Goal: Task Accomplishment & Management: Use online tool/utility

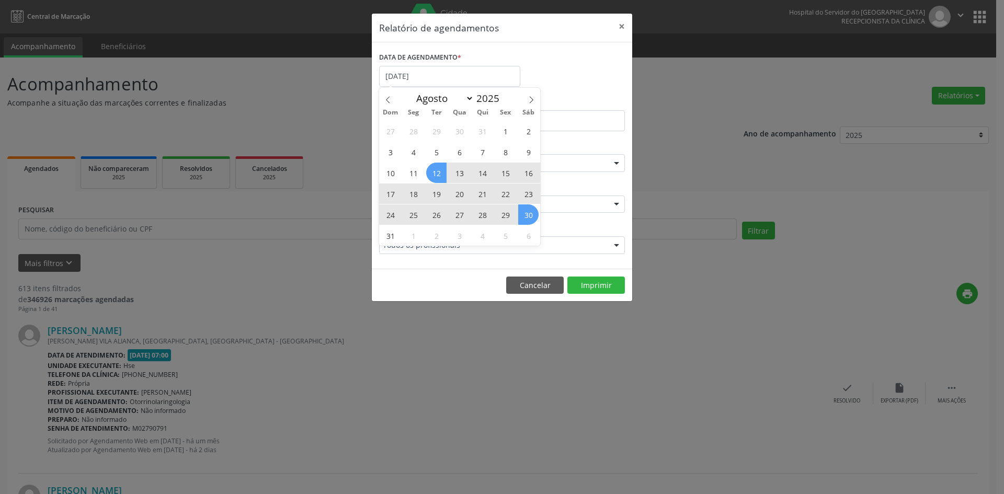
select select "7"
click at [385, 232] on div "27 28 29 30 31 1 2 3 4 5 6 7 8 9 10 11 12 13 14 15 16 17 18 19 20 21 22 23 24 2…" at bounding box center [459, 183] width 161 height 126
click at [385, 232] on span "31" at bounding box center [390, 235] width 20 height 20
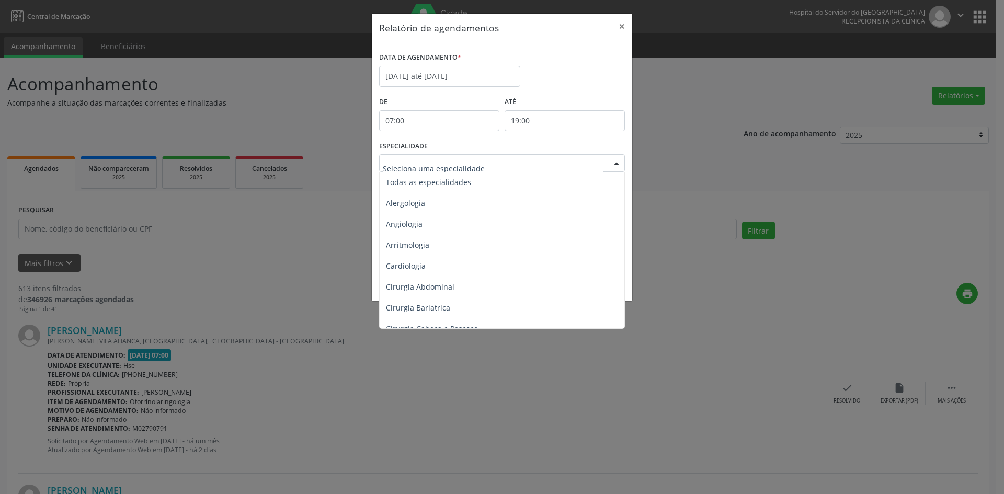
click at [618, 164] on div at bounding box center [617, 164] width 16 height 18
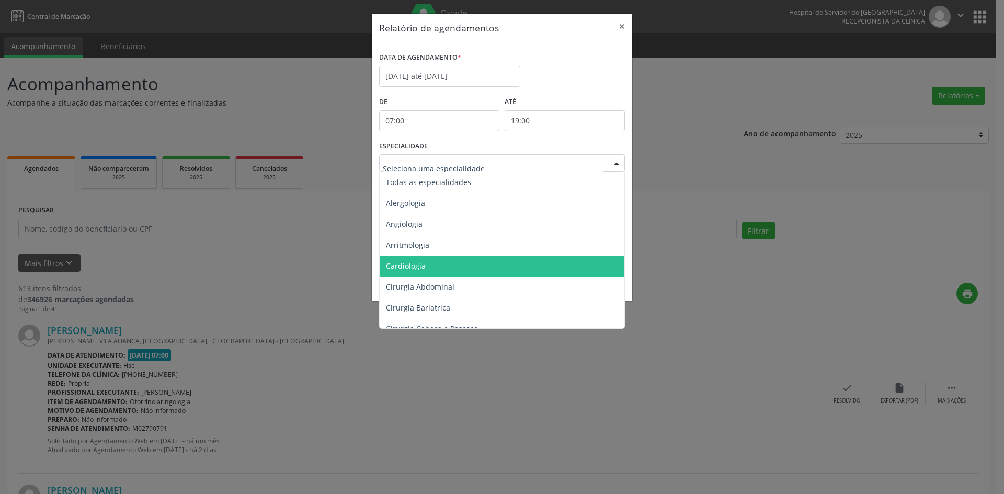
click at [404, 266] on span "Cardiologia" at bounding box center [406, 266] width 40 height 10
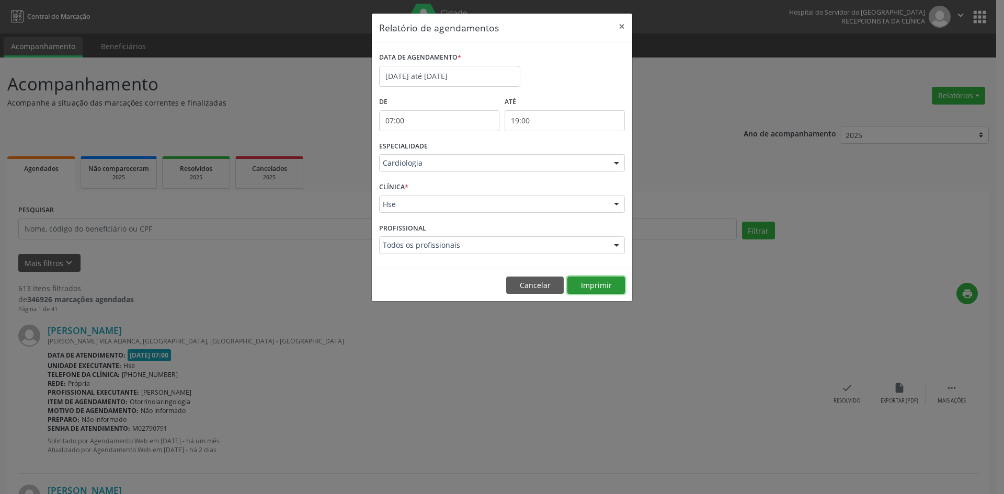
click at [600, 286] on button "Imprimir" at bounding box center [596, 286] width 58 height 18
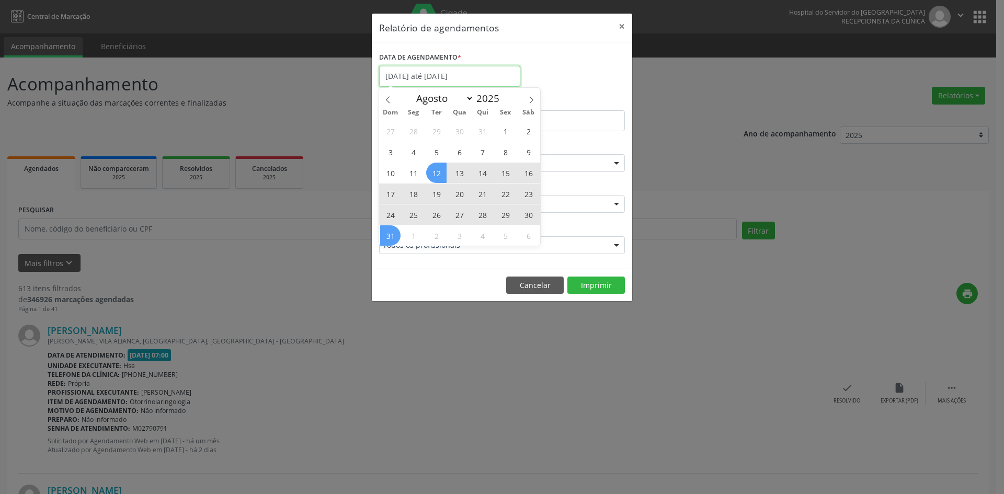
click at [460, 74] on input "[DATE] até [DATE]" at bounding box center [449, 76] width 141 height 21
click at [528, 99] on icon at bounding box center [531, 99] width 7 height 7
select select "8"
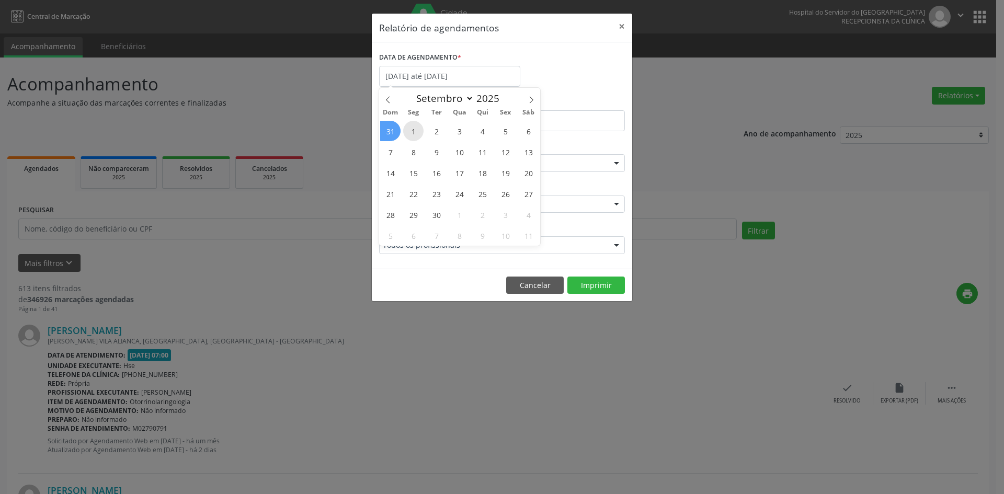
click at [411, 129] on span "1" at bounding box center [413, 131] width 20 height 20
type input "[DATE]"
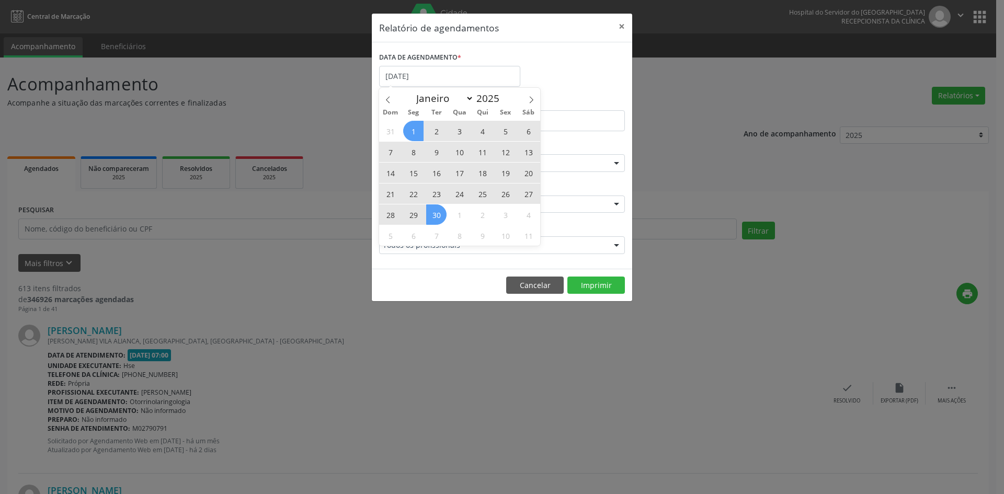
drag, startPoint x: 411, startPoint y: 129, endPoint x: 438, endPoint y: 218, distance: 92.6
click at [438, 218] on div "31 1 2 3 4 5 6 7 8 9 10 11 12 13 14 15 16 17 18 19 20 21 22 23 24 25 26 27 28 2…" at bounding box center [459, 183] width 161 height 126
click at [438, 218] on span "30" at bounding box center [436, 214] width 20 height 20
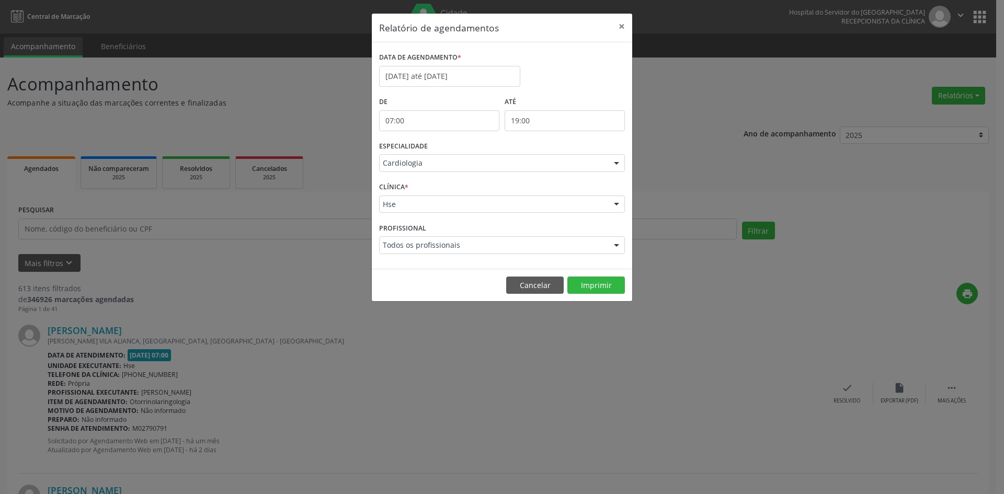
click at [622, 164] on div at bounding box center [617, 164] width 16 height 18
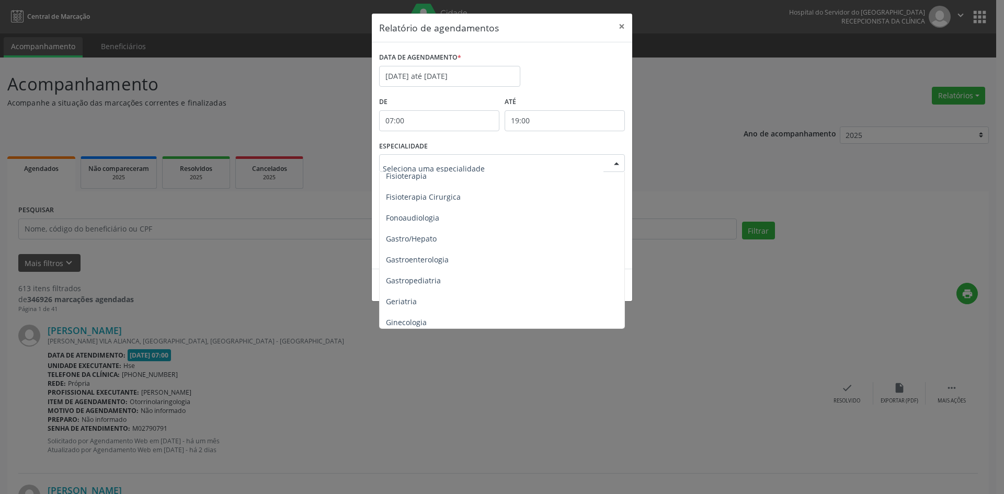
scroll to position [628, 0]
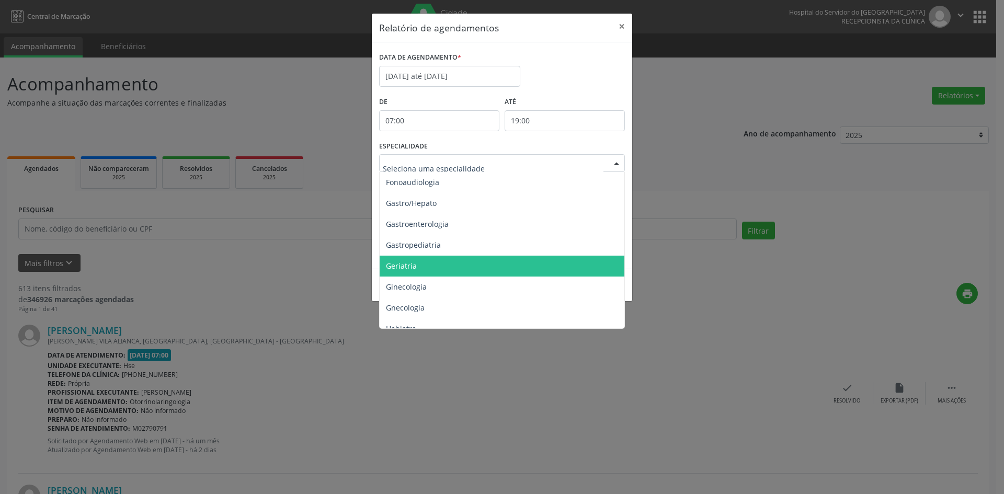
click at [398, 267] on span "Geriatria" at bounding box center [401, 266] width 31 height 10
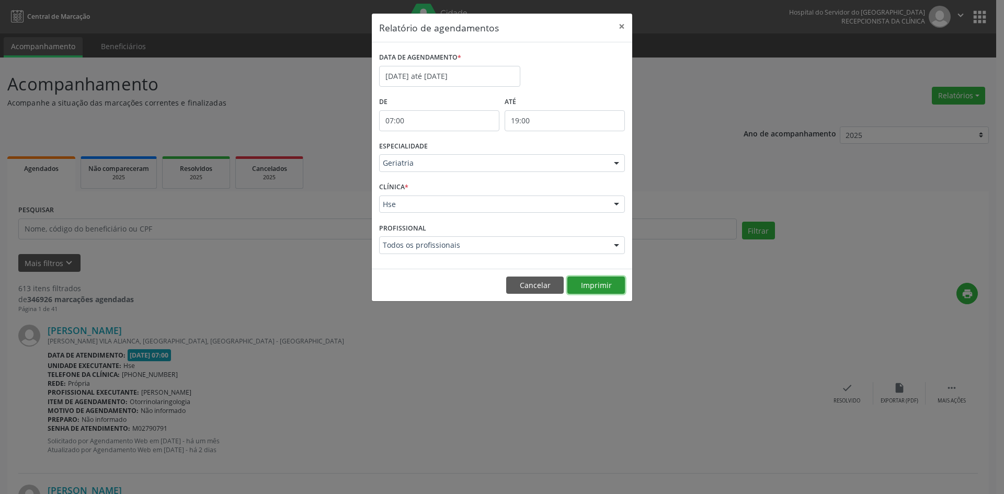
click at [594, 283] on button "Imprimir" at bounding box center [596, 286] width 58 height 18
click at [618, 163] on div at bounding box center [617, 164] width 16 height 18
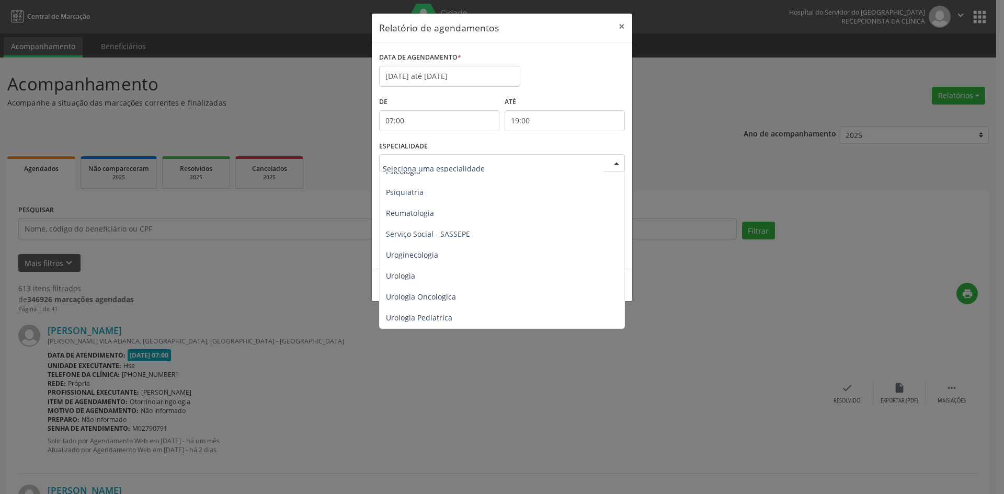
scroll to position [1776, 0]
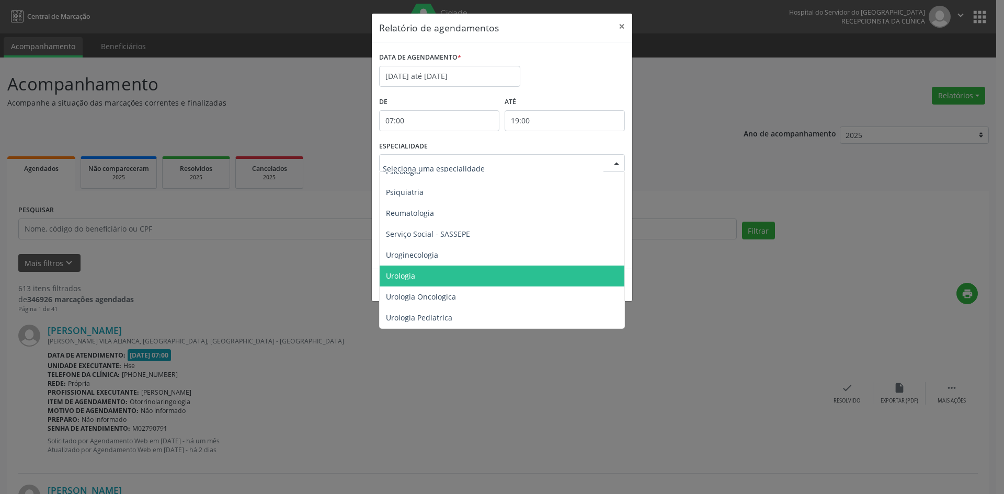
click at [402, 271] on span "Urologia" at bounding box center [400, 276] width 29 height 10
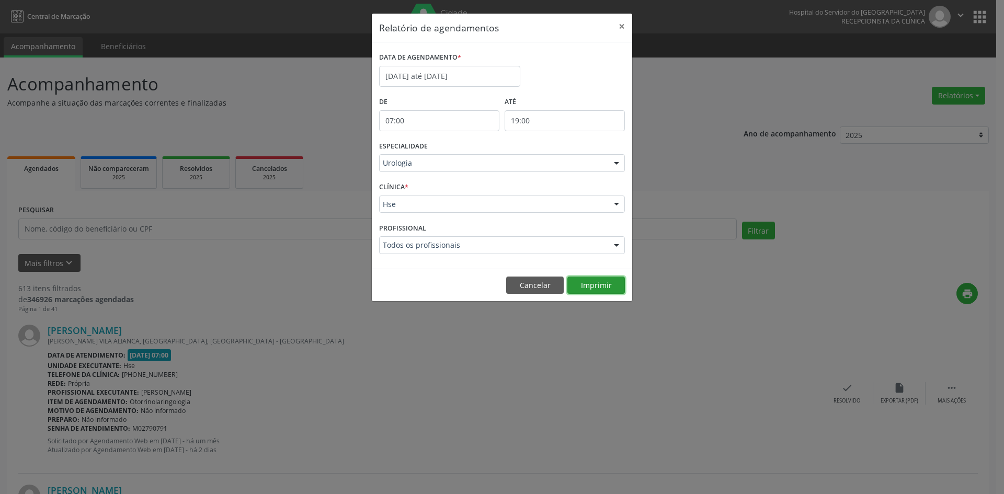
click at [600, 285] on button "Imprimir" at bounding box center [596, 286] width 58 height 18
click at [420, 72] on input "[DATE] até [DATE]" at bounding box center [449, 76] width 141 height 21
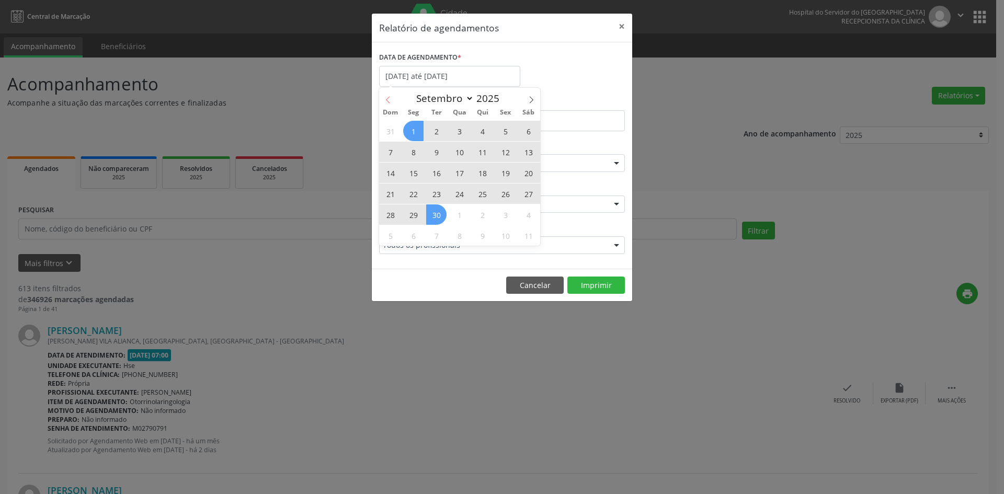
click at [384, 100] on icon at bounding box center [387, 99] width 7 height 7
select select "7"
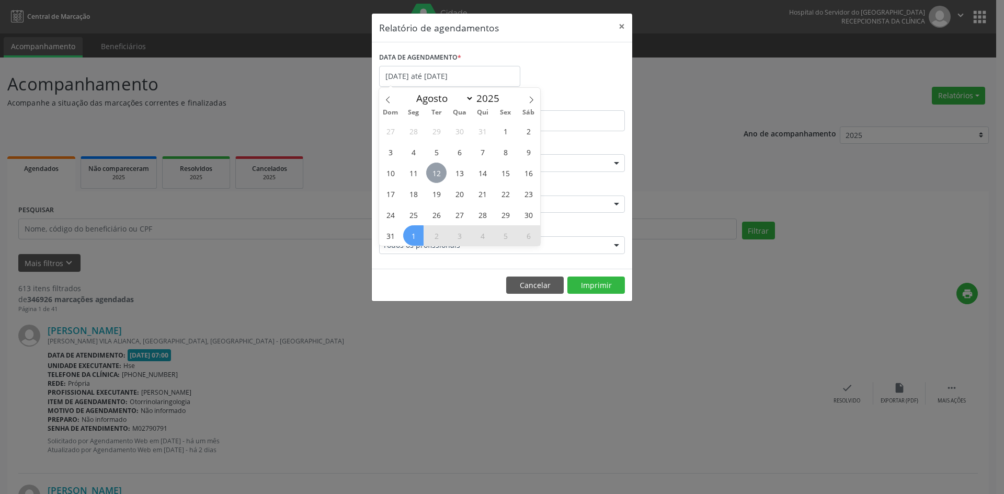
click at [438, 175] on span "12" at bounding box center [436, 173] width 20 height 20
type input "[DATE]"
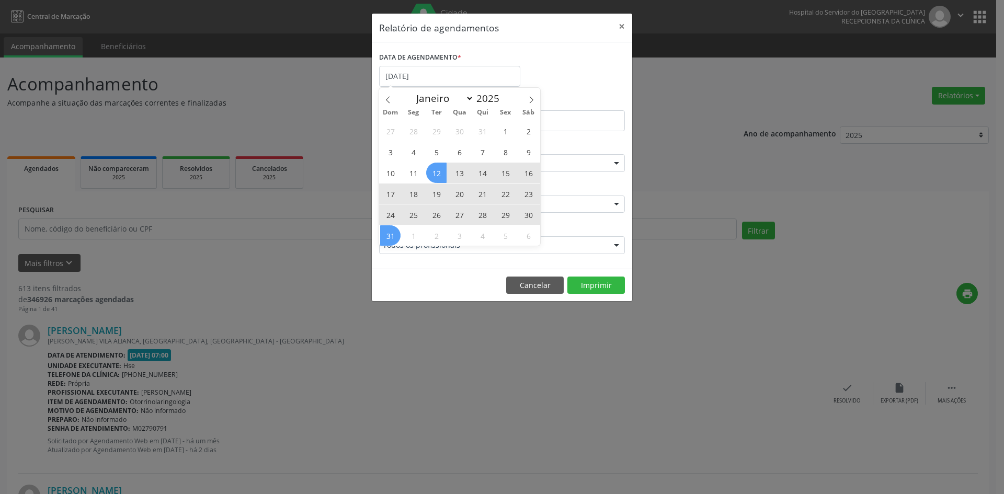
drag, startPoint x: 438, startPoint y: 175, endPoint x: 392, endPoint y: 237, distance: 77.3
click at [392, 237] on div "27 28 29 30 31 1 2 3 4 5 6 7 8 9 10 11 12 13 14 15 16 17 18 19 20 21 22 23 24 2…" at bounding box center [459, 183] width 161 height 126
click at [392, 237] on span "31" at bounding box center [390, 235] width 20 height 20
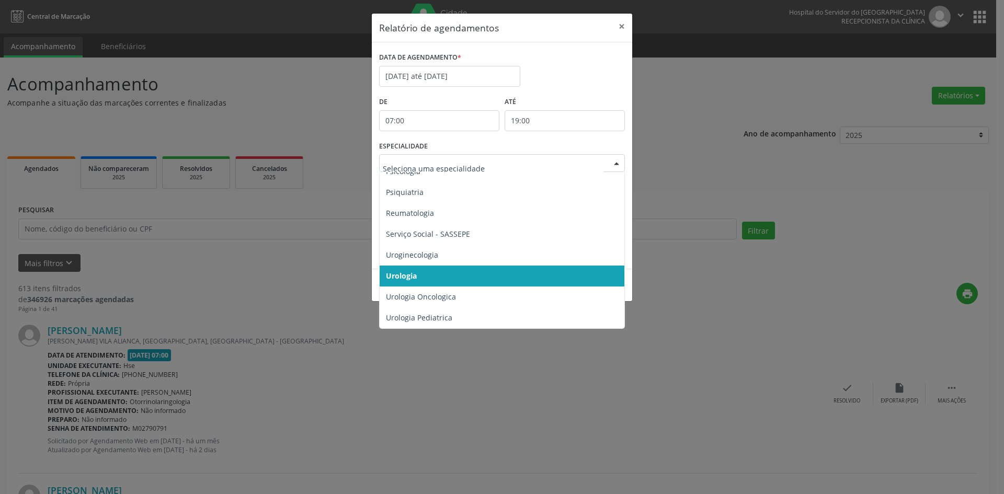
click at [615, 163] on div at bounding box center [617, 164] width 16 height 18
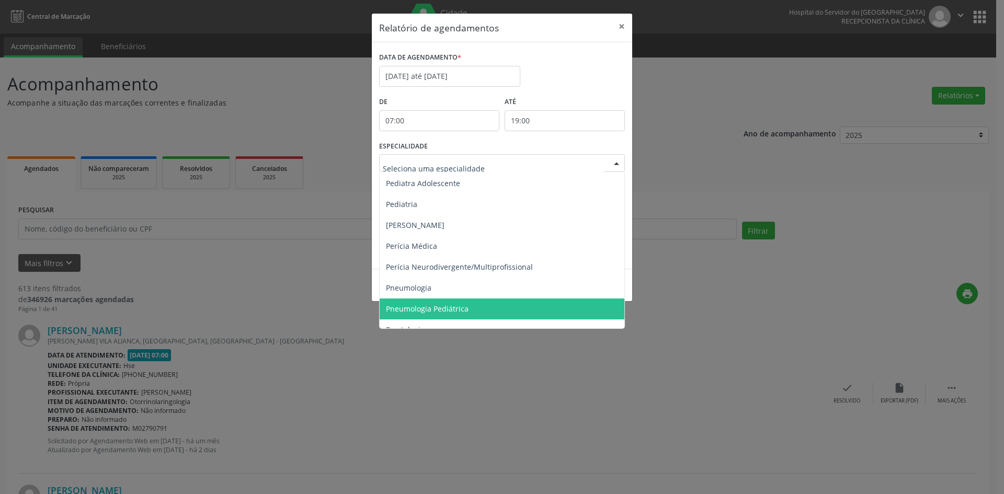
scroll to position [1567, 0]
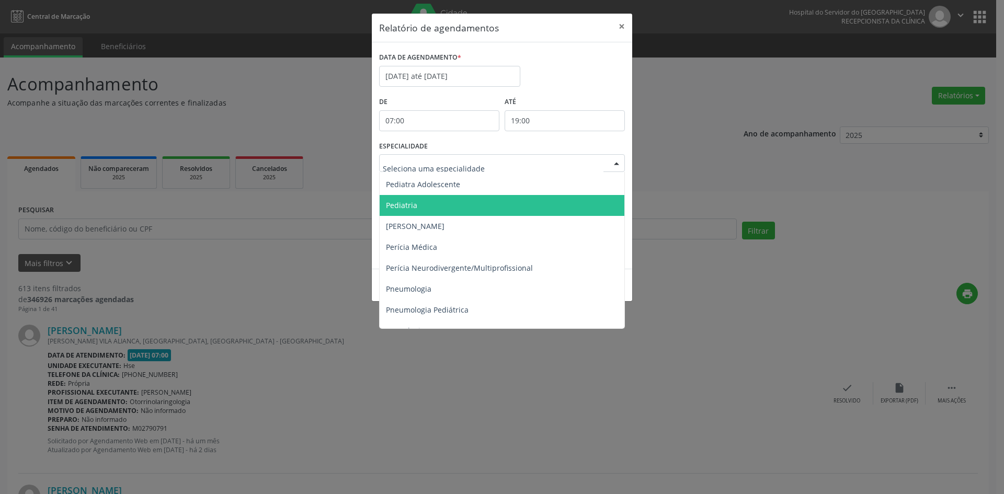
click at [406, 206] on span "Pediatria" at bounding box center [401, 205] width 31 height 10
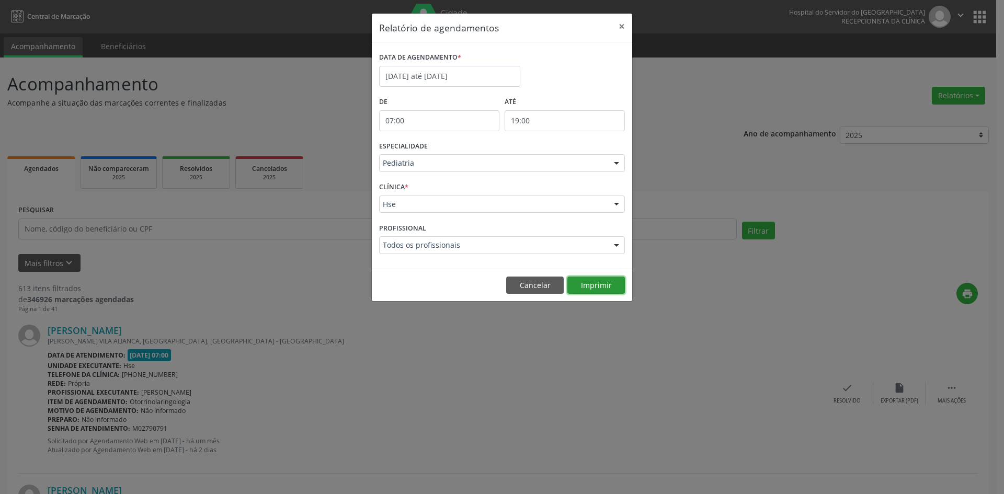
click at [600, 282] on button "Imprimir" at bounding box center [596, 286] width 58 height 18
click at [599, 286] on button "Imprimir" at bounding box center [596, 286] width 58 height 18
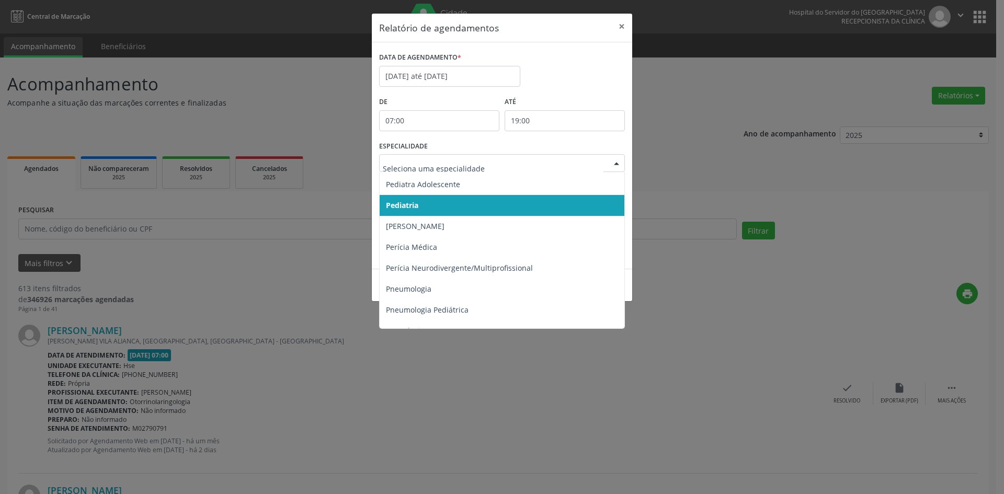
click at [619, 164] on div at bounding box center [617, 164] width 16 height 18
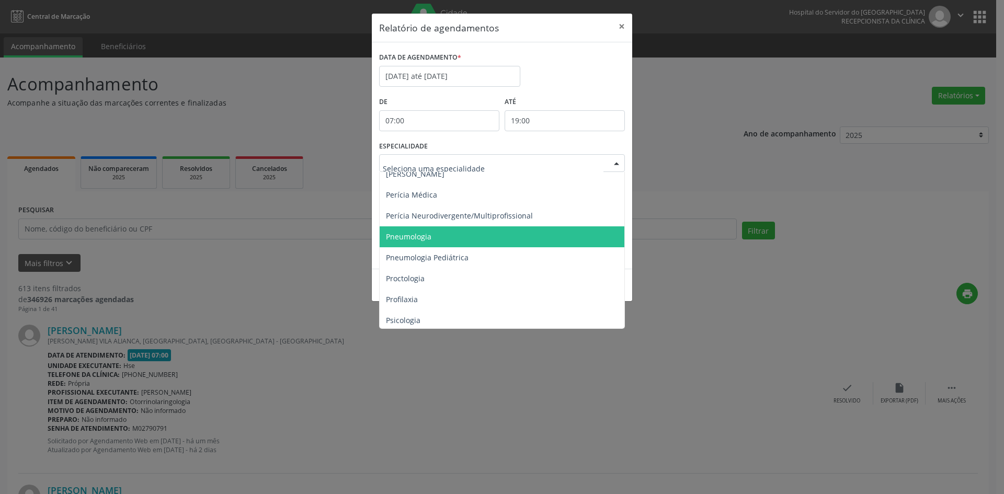
scroll to position [1672, 0]
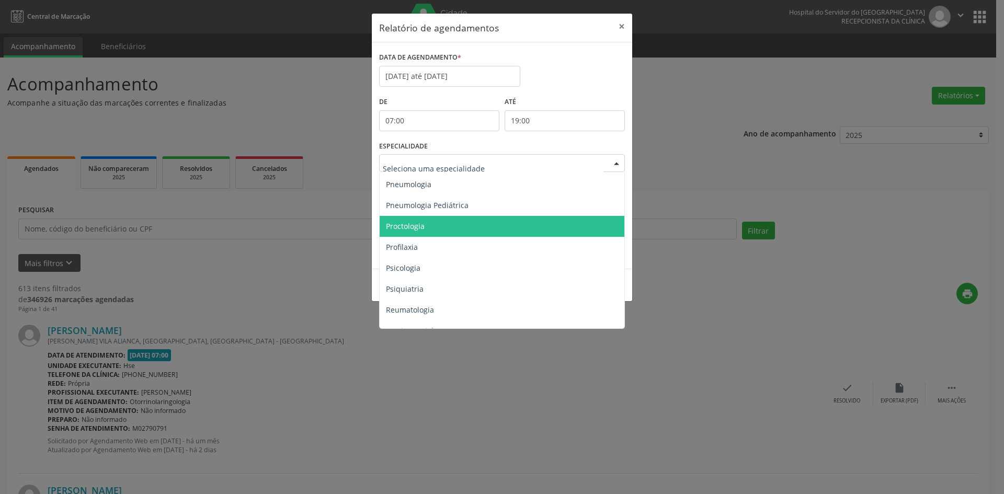
click at [411, 228] on span "Proctologia" at bounding box center [405, 226] width 39 height 10
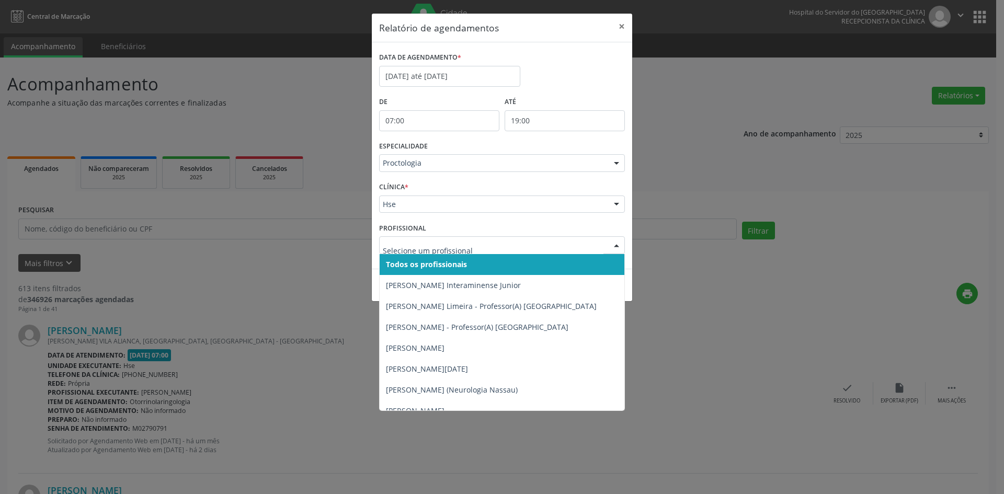
click at [619, 245] on div at bounding box center [617, 246] width 16 height 18
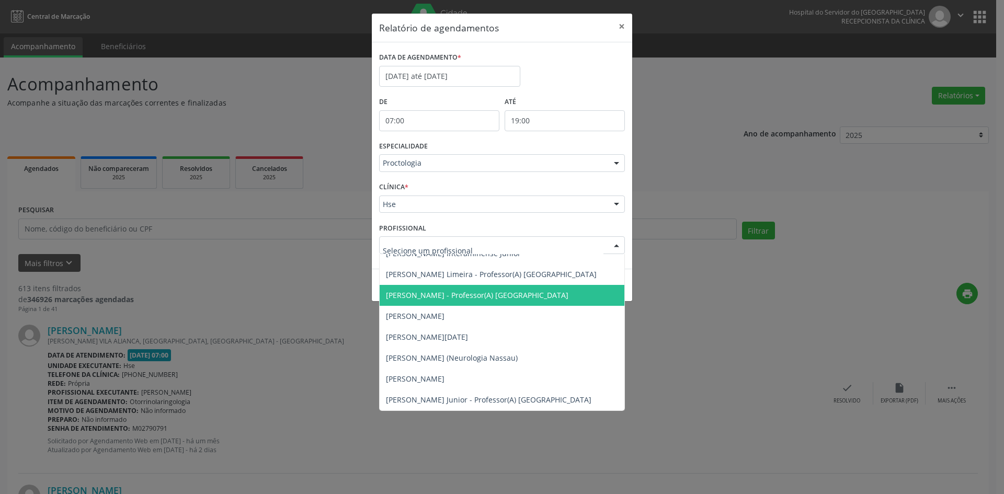
scroll to position [0, 0]
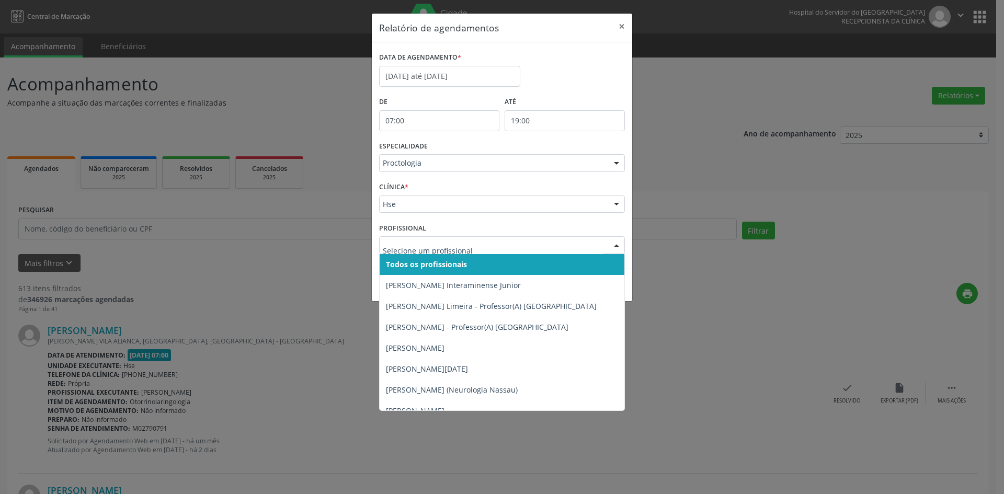
click at [424, 240] on div at bounding box center [502, 245] width 246 height 18
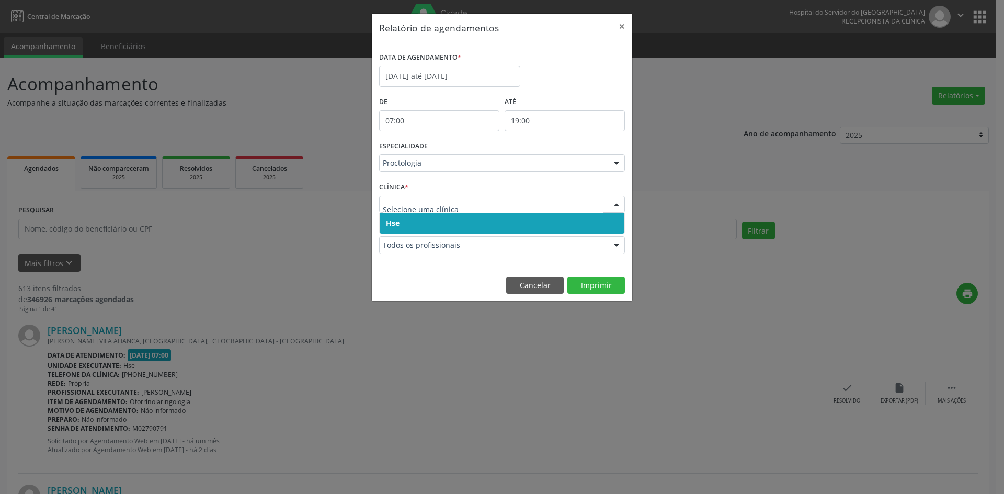
click at [399, 219] on span "Hse" at bounding box center [393, 223] width 14 height 10
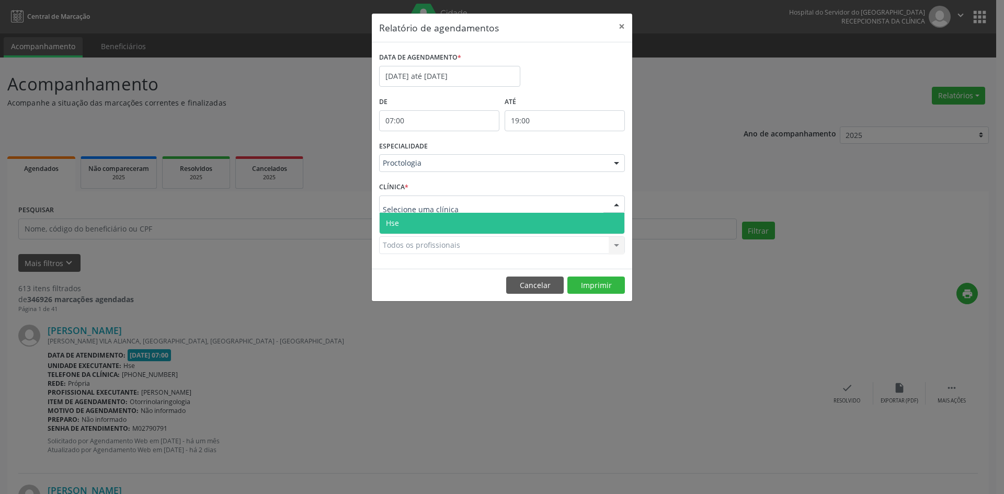
click at [404, 222] on span "Hse" at bounding box center [502, 223] width 245 height 21
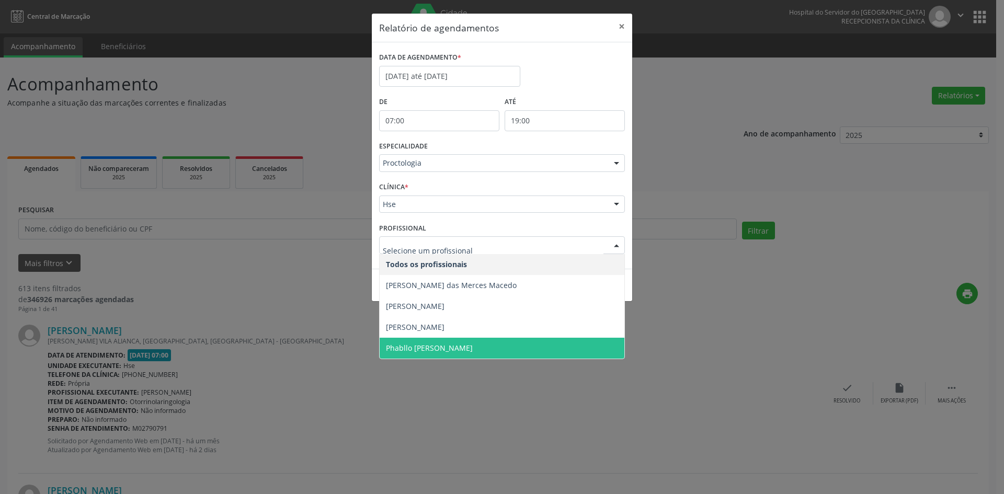
click at [444, 347] on span "Phabllo [PERSON_NAME]" at bounding box center [429, 348] width 87 height 10
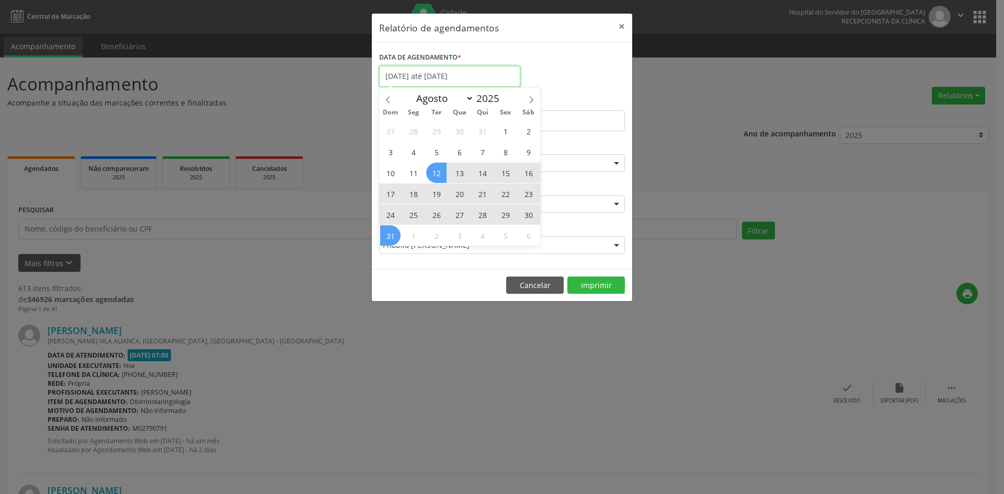
click at [441, 77] on input "[DATE] até [DATE]" at bounding box center [449, 76] width 141 height 21
click at [529, 96] on icon at bounding box center [531, 99] width 7 height 7
select select "8"
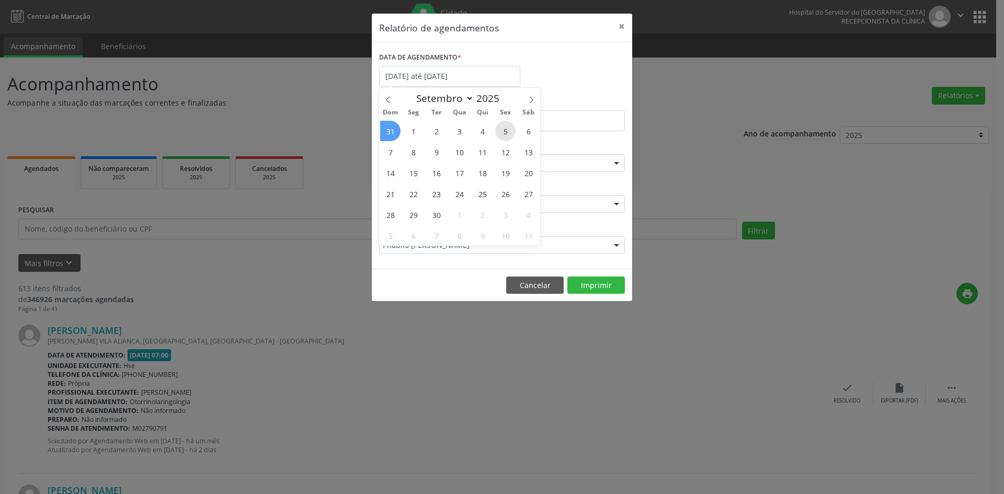
click at [503, 129] on span "5" at bounding box center [505, 131] width 20 height 20
type input "[DATE]"
click at [508, 130] on span "5" at bounding box center [505, 131] width 20 height 20
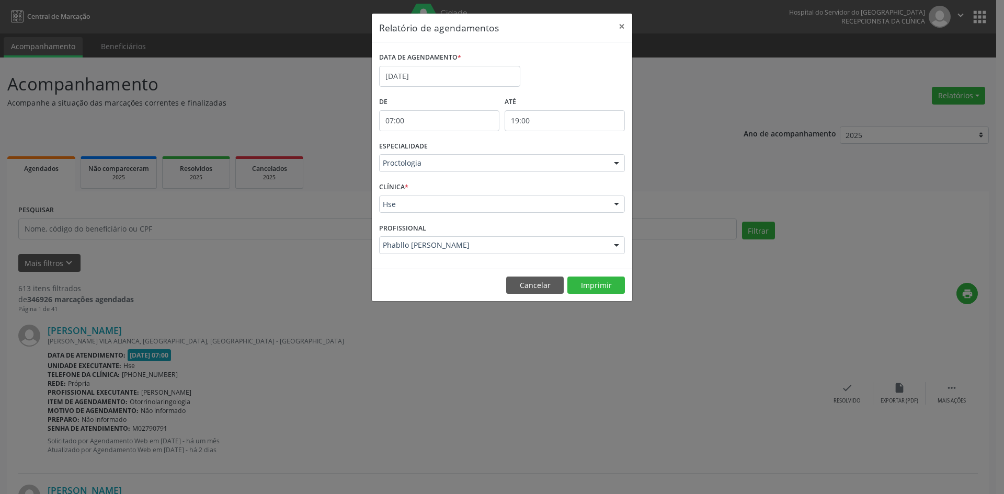
click at [508, 129] on input "19:00" at bounding box center [565, 120] width 120 height 21
click at [595, 283] on button "Imprimir" at bounding box center [596, 286] width 58 height 18
click at [613, 163] on div at bounding box center [617, 164] width 16 height 18
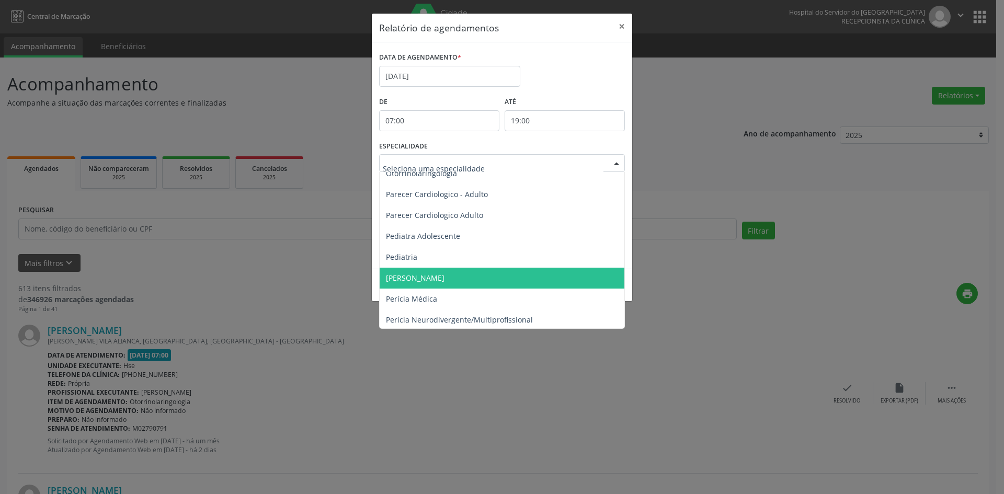
scroll to position [1515, 0]
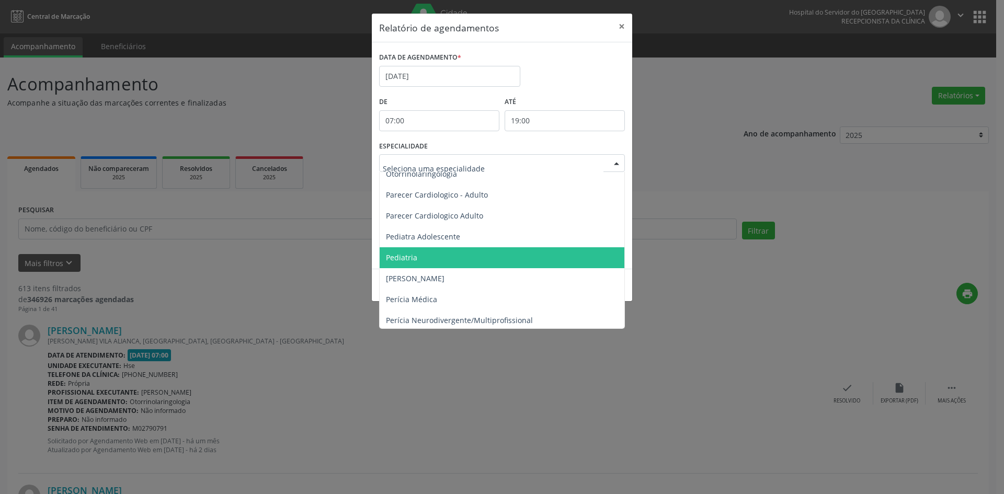
click at [415, 256] on span "Pediatria" at bounding box center [401, 258] width 31 height 10
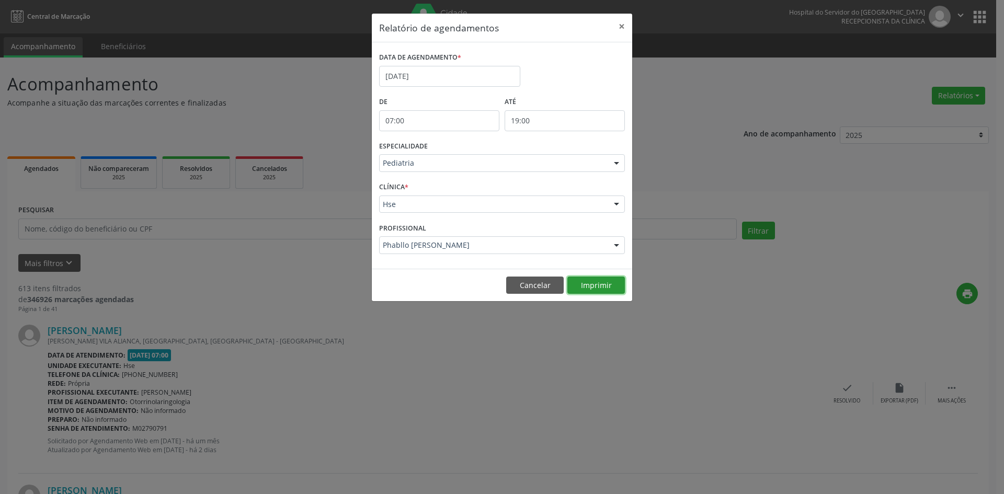
click at [595, 284] on button "Imprimir" at bounding box center [596, 286] width 58 height 18
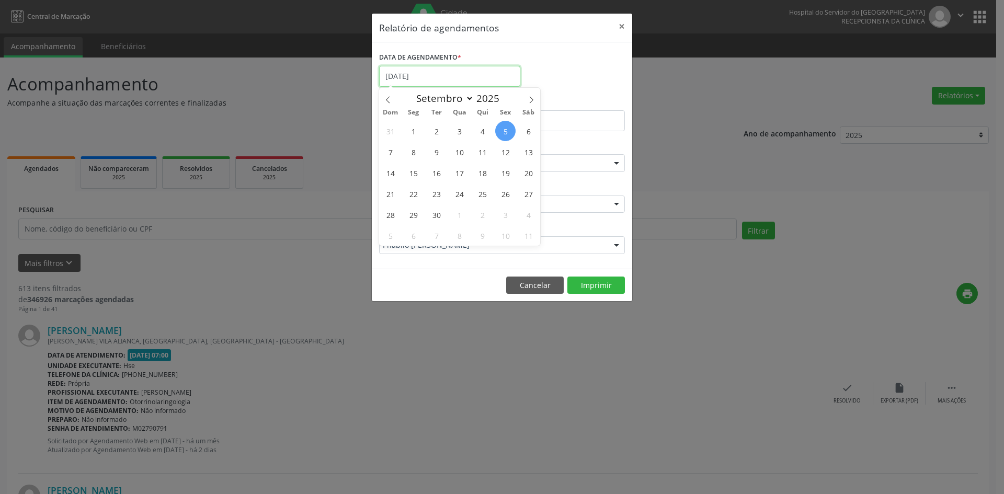
click at [401, 78] on input "[DATE]" at bounding box center [449, 76] width 141 height 21
click at [386, 100] on icon at bounding box center [388, 99] width 4 height 7
select select "7"
click at [439, 176] on span "12" at bounding box center [436, 173] width 20 height 20
type input "[DATE]"
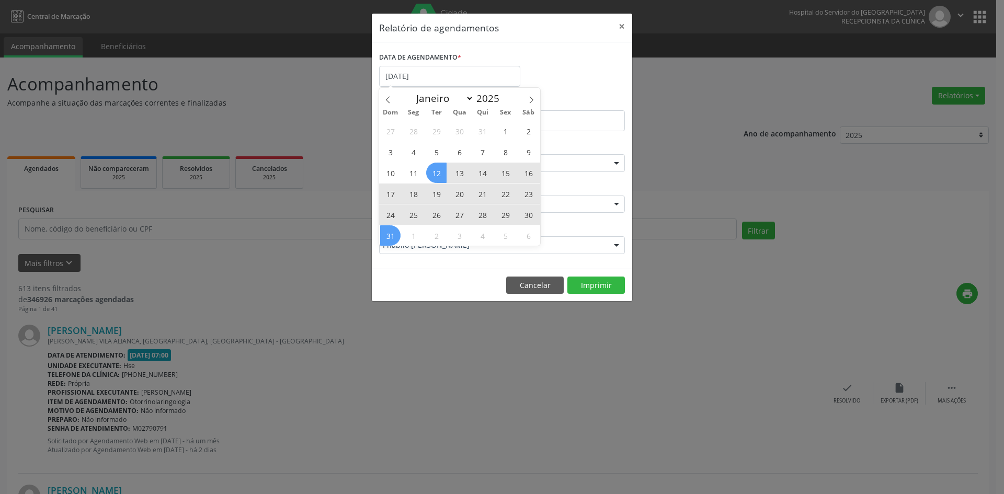
drag, startPoint x: 439, startPoint y: 176, endPoint x: 386, endPoint y: 235, distance: 79.6
click at [386, 235] on div "27 28 29 30 31 1 2 3 4 5 6 7 8 9 10 11 12 13 14 15 16 17 18 19 20 21 22 23 24 2…" at bounding box center [459, 183] width 161 height 126
click at [386, 235] on span "31" at bounding box center [390, 235] width 20 height 20
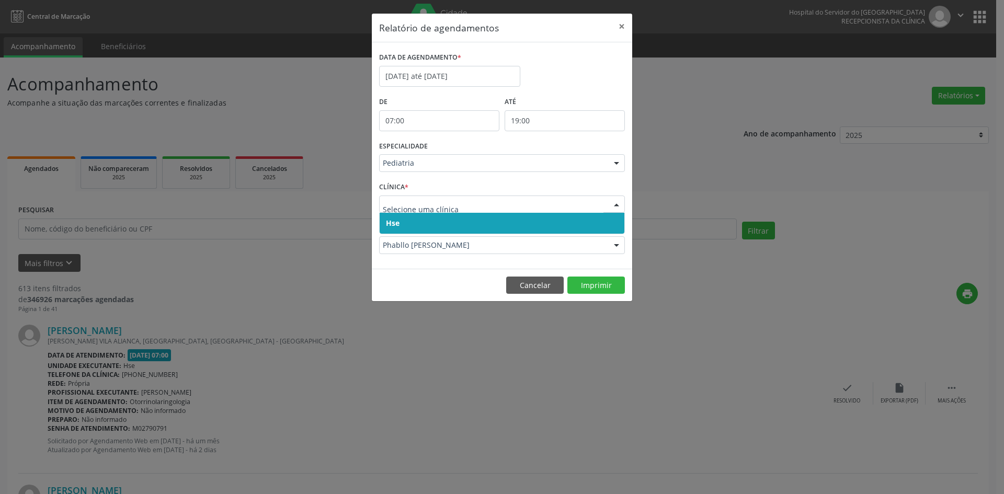
click at [396, 226] on span "Hse" at bounding box center [393, 223] width 14 height 10
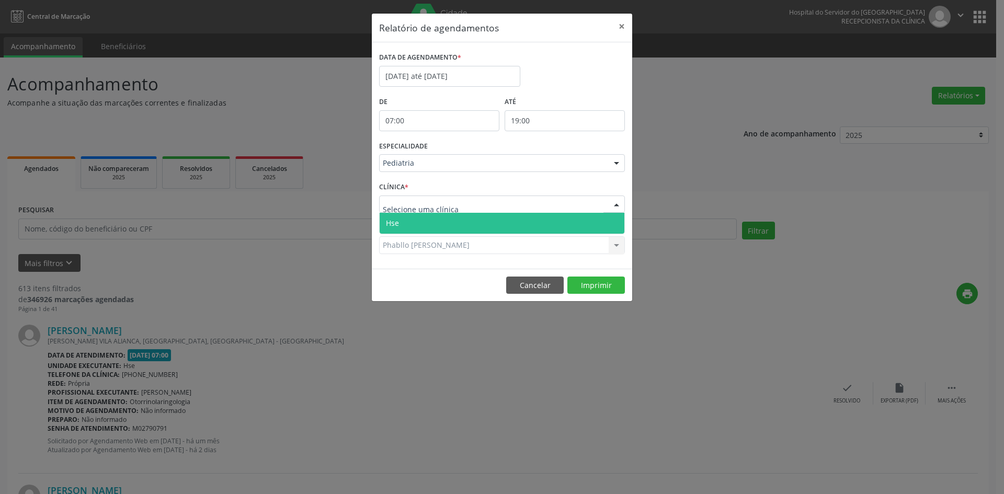
click at [399, 217] on span "Hse" at bounding box center [502, 223] width 245 height 21
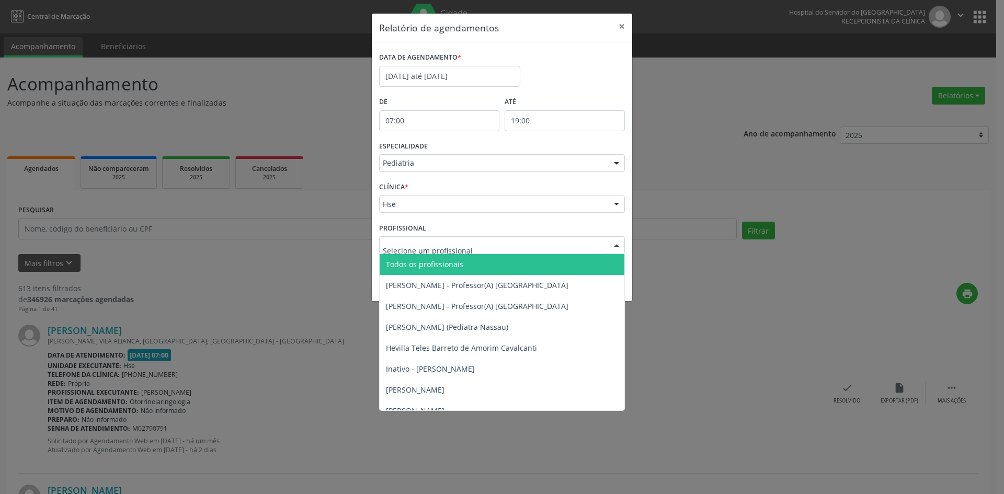
click at [413, 263] on span "Todos os profissionais" at bounding box center [424, 264] width 77 height 10
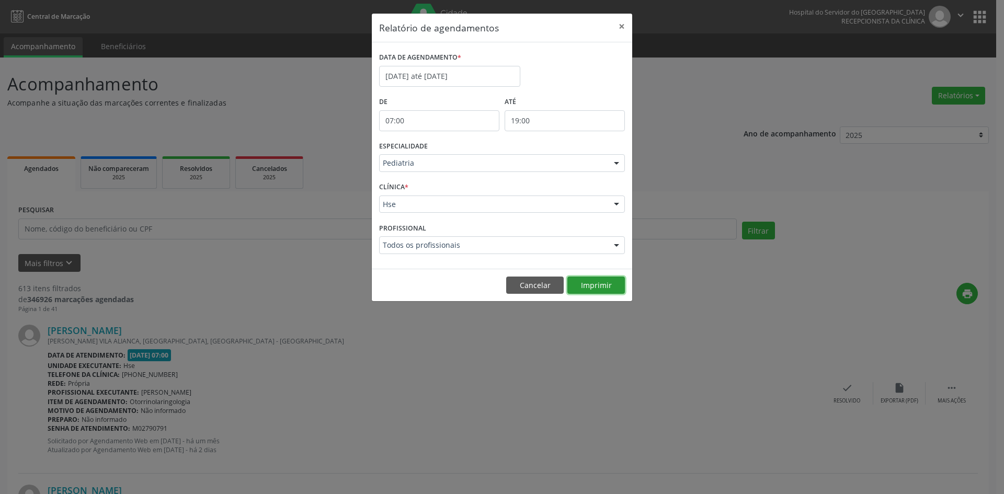
click at [592, 287] on button "Imprimir" at bounding box center [596, 286] width 58 height 18
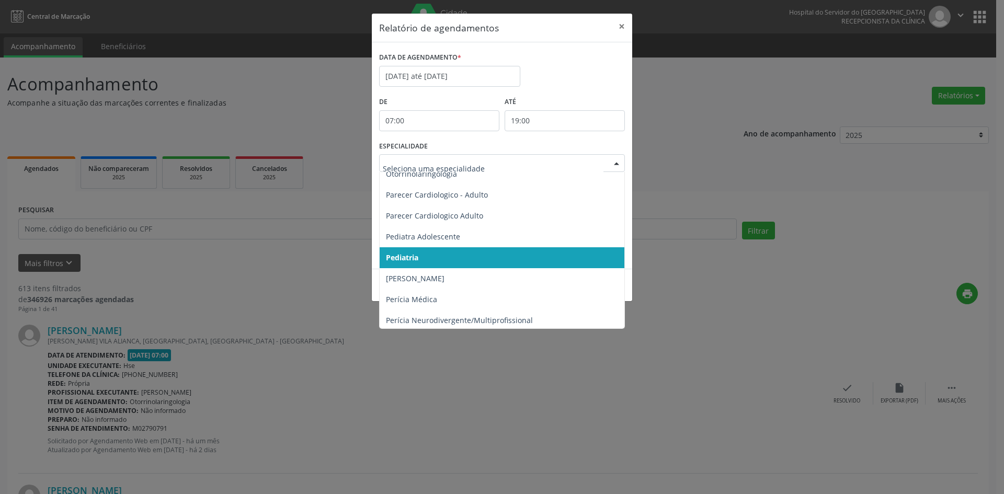
click at [616, 163] on div at bounding box center [617, 164] width 16 height 18
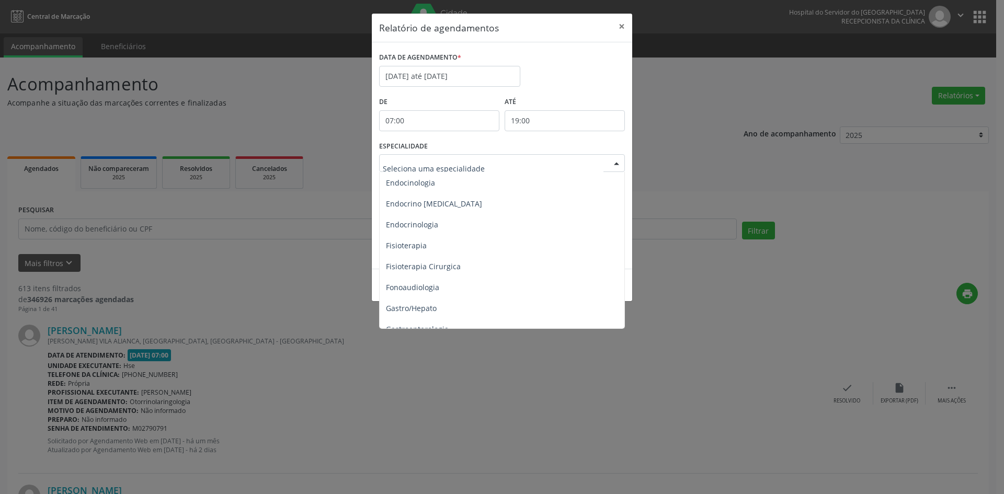
scroll to position [469, 0]
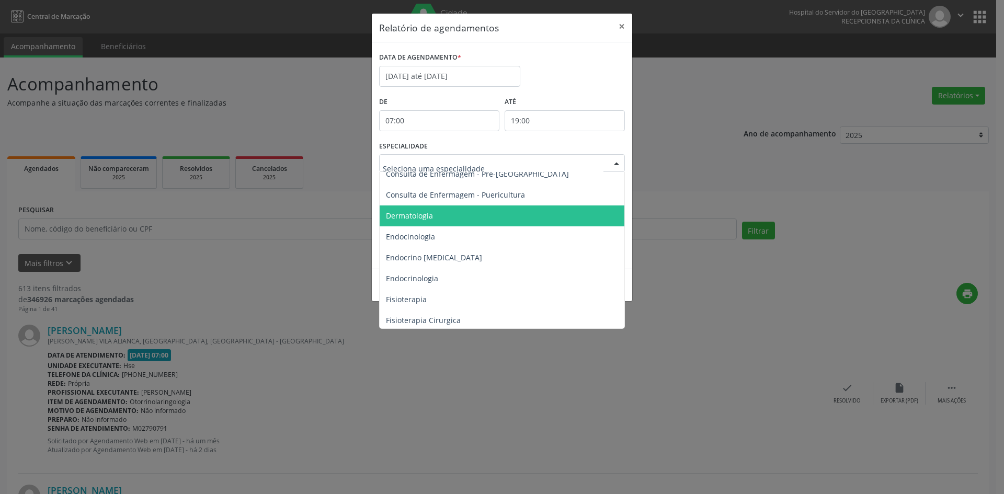
click at [411, 218] on span "Dermatologia" at bounding box center [409, 216] width 47 height 10
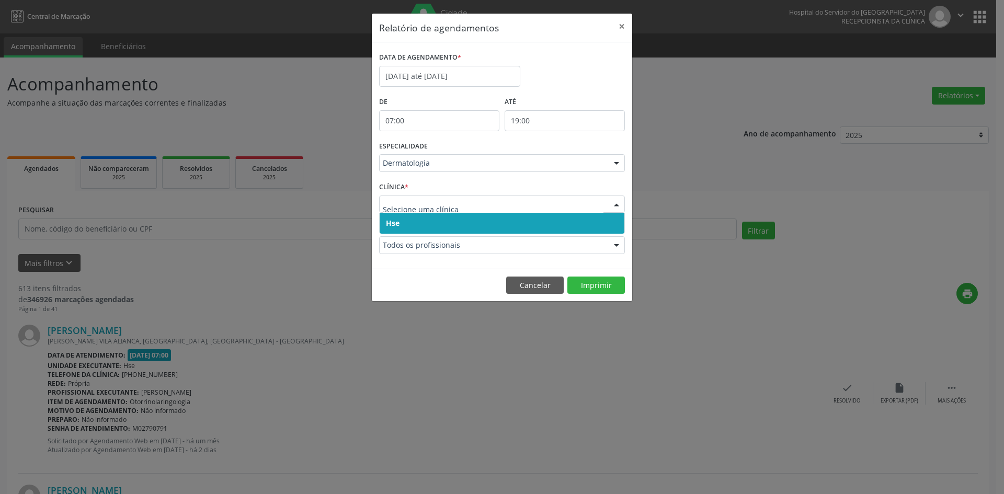
click at [391, 220] on span "Hse" at bounding box center [393, 223] width 14 height 10
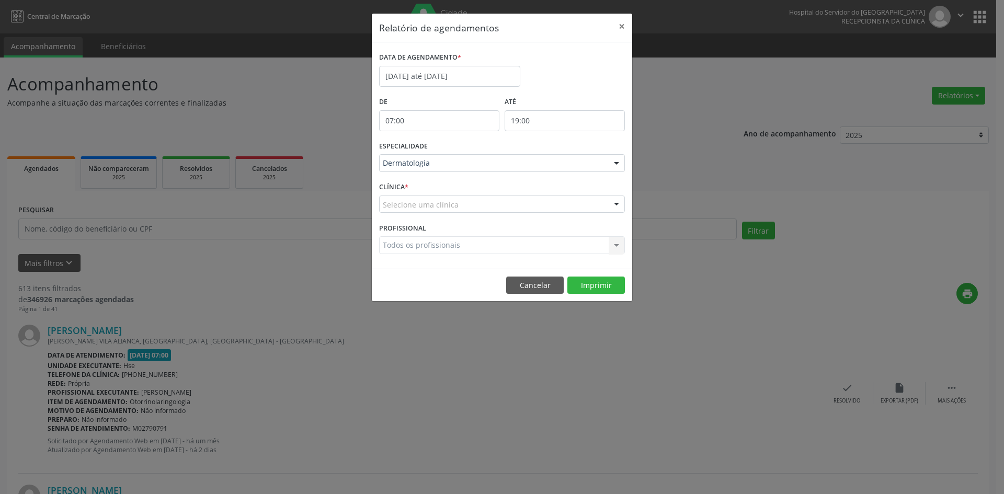
click at [392, 211] on div "Selecione uma clínica" at bounding box center [502, 205] width 246 height 18
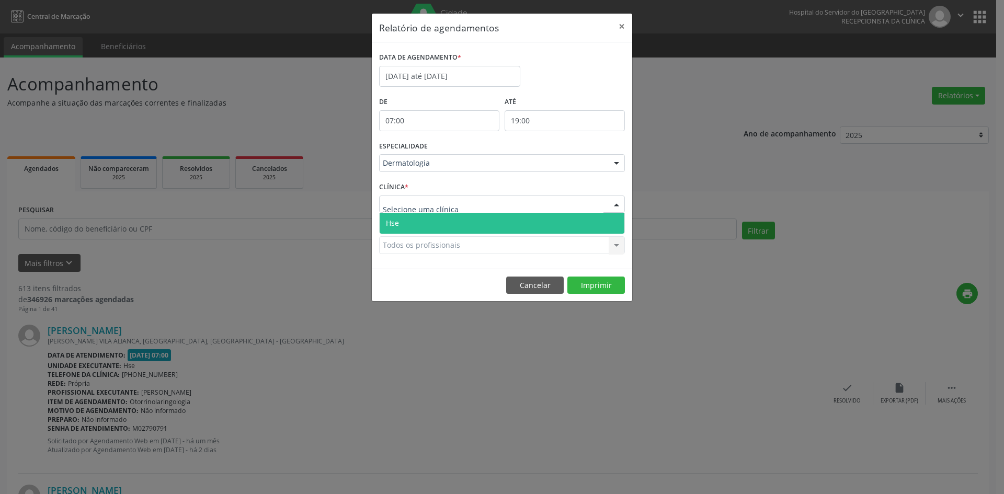
click at [394, 226] on span "Hse" at bounding box center [392, 223] width 13 height 10
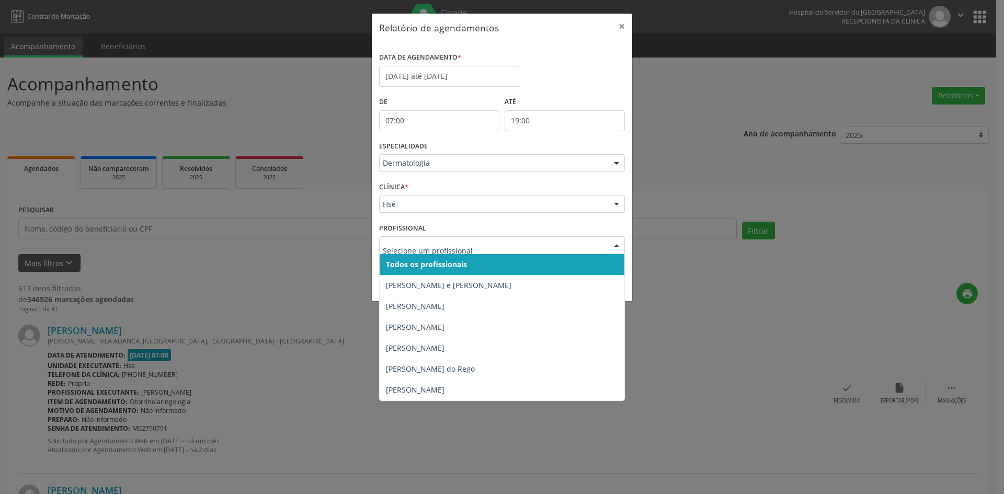
click at [402, 264] on span "Todos os profissionais" at bounding box center [426, 264] width 81 height 10
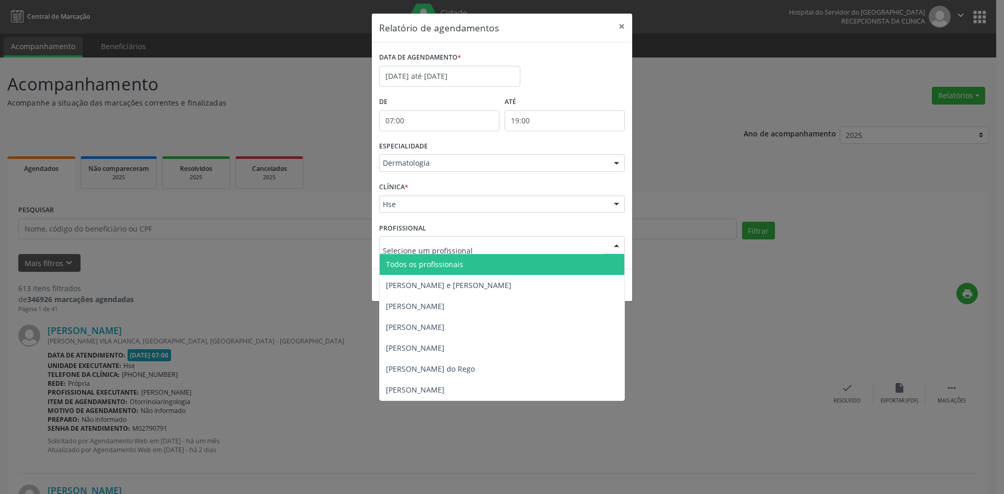
click at [407, 266] on span "Todos os profissionais" at bounding box center [424, 264] width 77 height 10
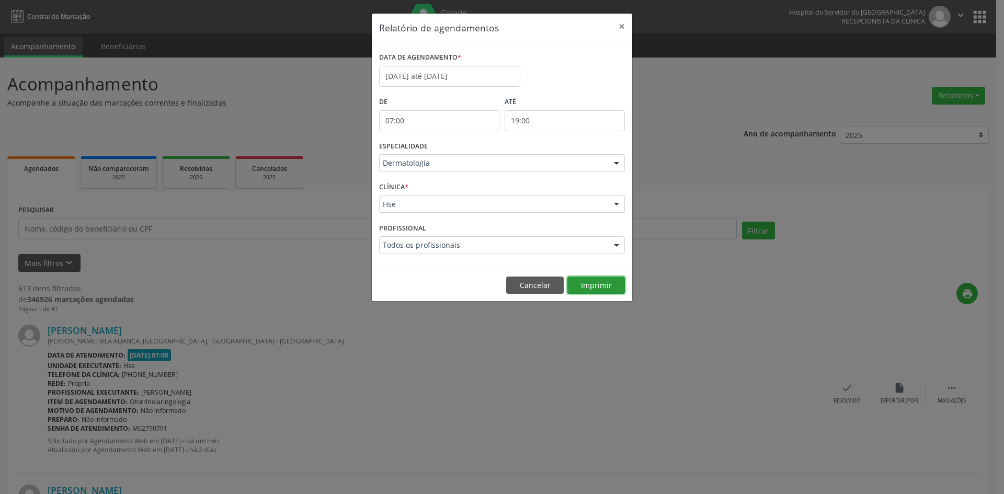
click at [592, 287] on button "Imprimir" at bounding box center [596, 286] width 58 height 18
